Goal: Information Seeking & Learning: Find specific fact

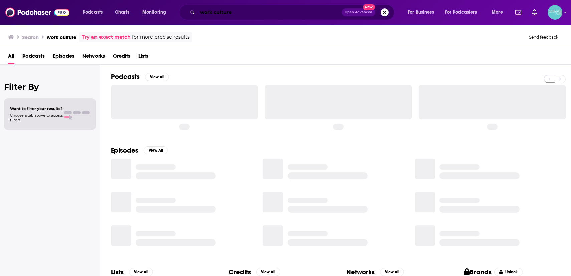
click at [233, 13] on input "work culture" at bounding box center [269, 12] width 144 height 11
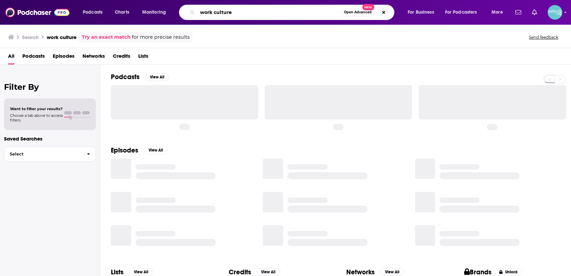
click at [233, 13] on input "work culture" at bounding box center [269, 12] width 144 height 11
paste input "StandUP! with [PERSON_NAME]"
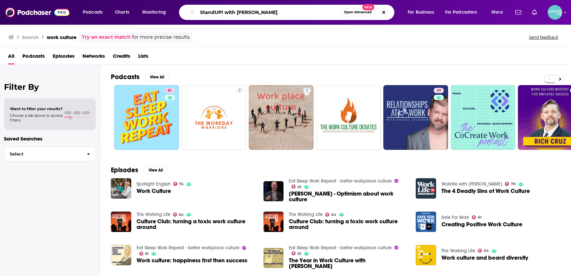
type input "StandUP! with [PERSON_NAME]"
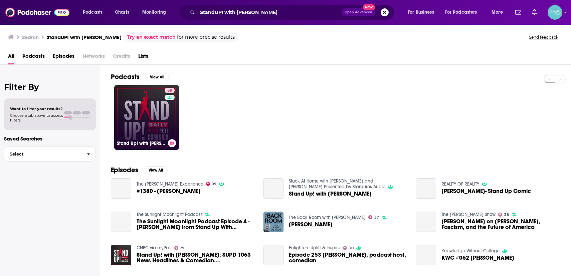
click at [147, 115] on link "58 Stand Up! with [PERSON_NAME]" at bounding box center [146, 117] width 65 height 65
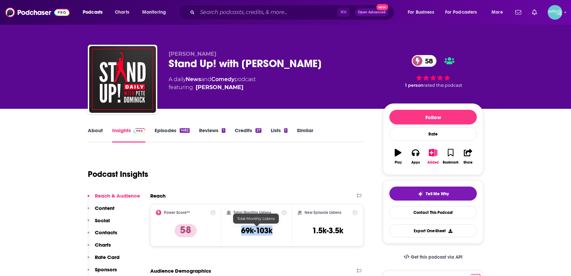
drag, startPoint x: 247, startPoint y: 230, endPoint x: 237, endPoint y: 230, distance: 9.7
click at [237, 230] on div "Total Monthly Listens 69k-103k" at bounding box center [257, 225] width 60 height 31
copy h3 "69k-103k"
click at [168, 134] on link "Episodes 1482" at bounding box center [172, 134] width 35 height 15
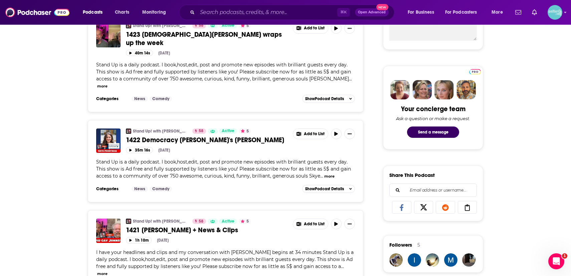
scroll to position [179, 0]
